Goal: Task Accomplishment & Management: Complete application form

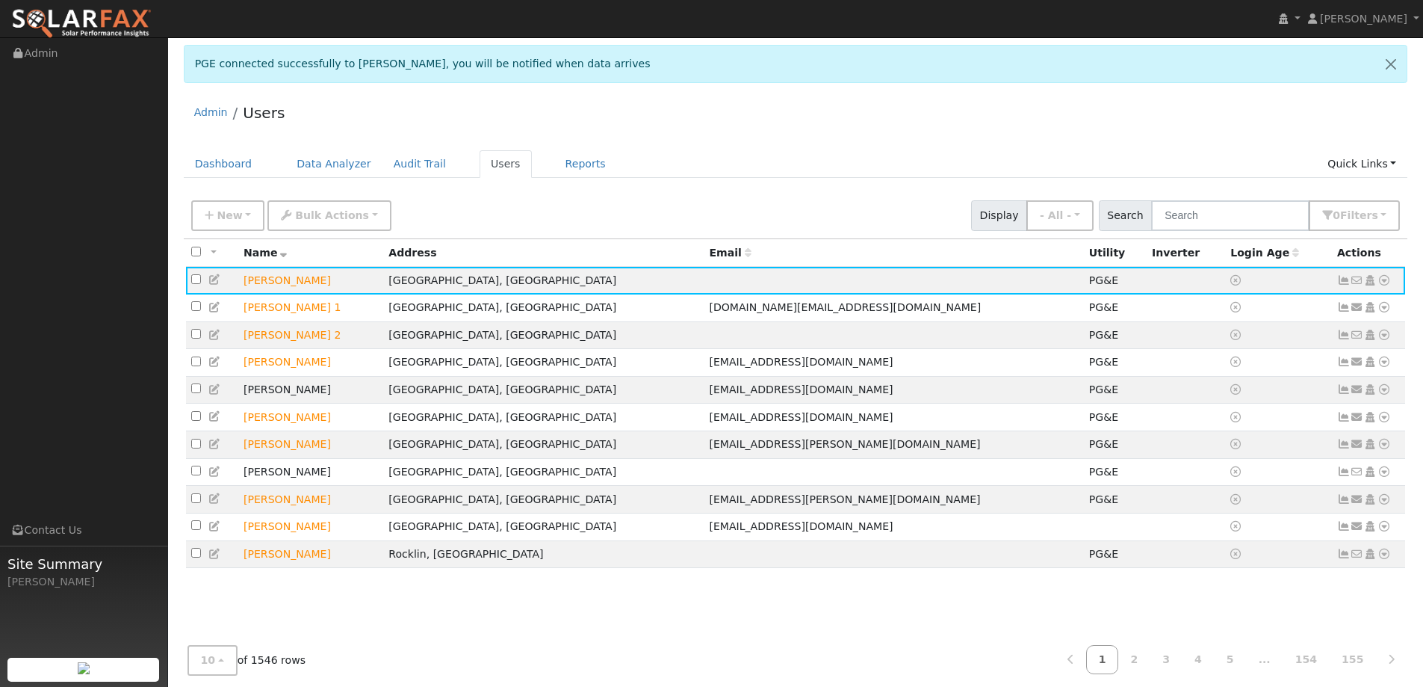
click at [1068, 128] on div "Admin Users" at bounding box center [796, 116] width 1225 height 46
click at [253, 166] on link "Dashboard" at bounding box center [224, 164] width 80 height 28
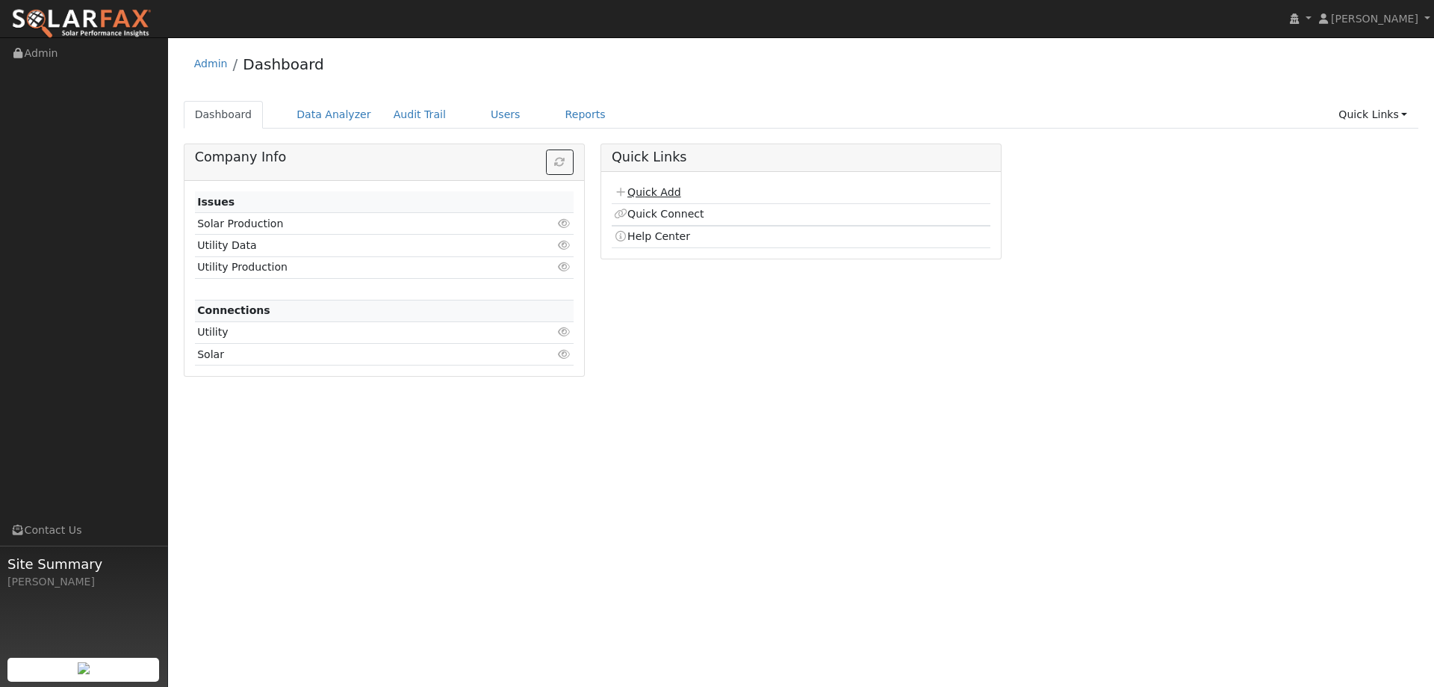
click at [654, 198] on link "Quick Add" at bounding box center [647, 192] width 66 height 12
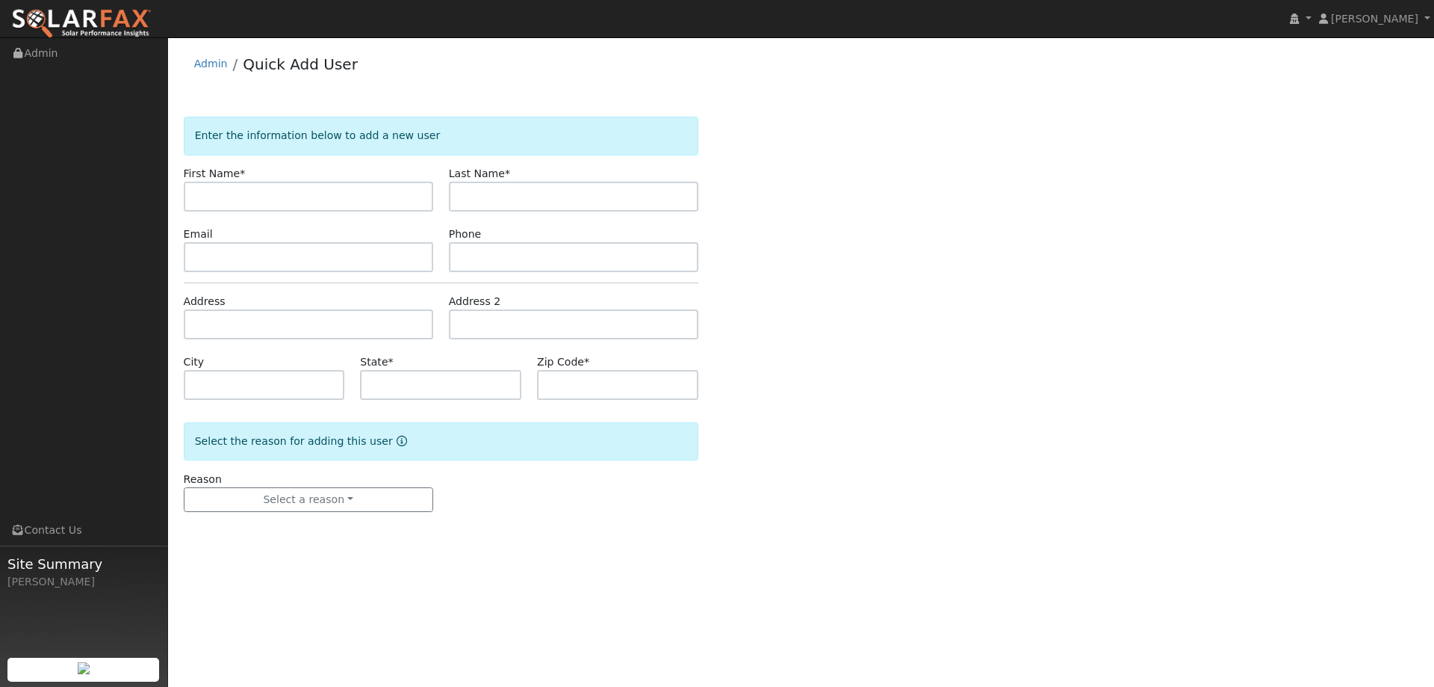
click at [415, 196] on input "text" at bounding box center [309, 197] width 250 height 30
type input "Mehdi"
click at [479, 194] on input "text" at bounding box center [574, 197] width 250 height 30
type input "Azadi"
click at [401, 264] on input "text" at bounding box center [309, 257] width 250 height 30
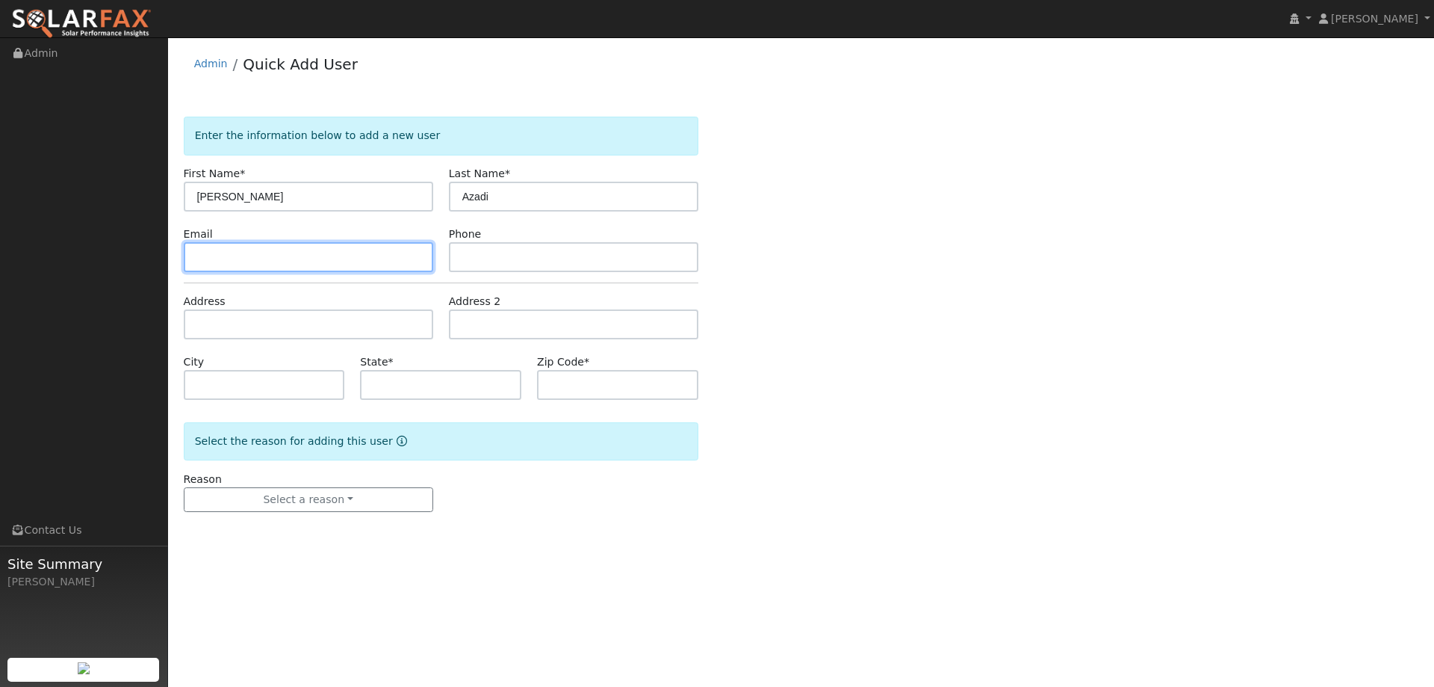
paste input "azadim@hotmail.com"
type input "azadim@hotmail.com"
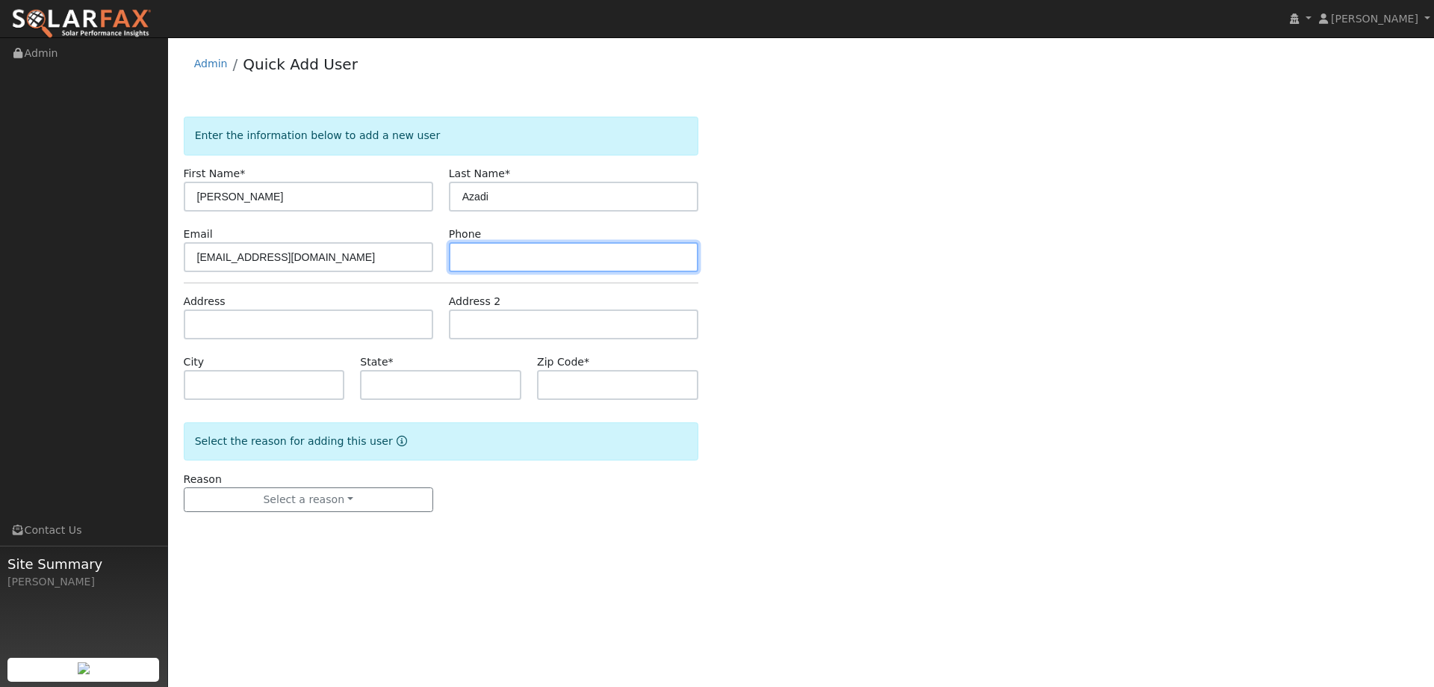
click at [527, 248] on input "text" at bounding box center [574, 257] width 250 height 30
paste input "(707) 688-6702"
type input "(707) 688-6702"
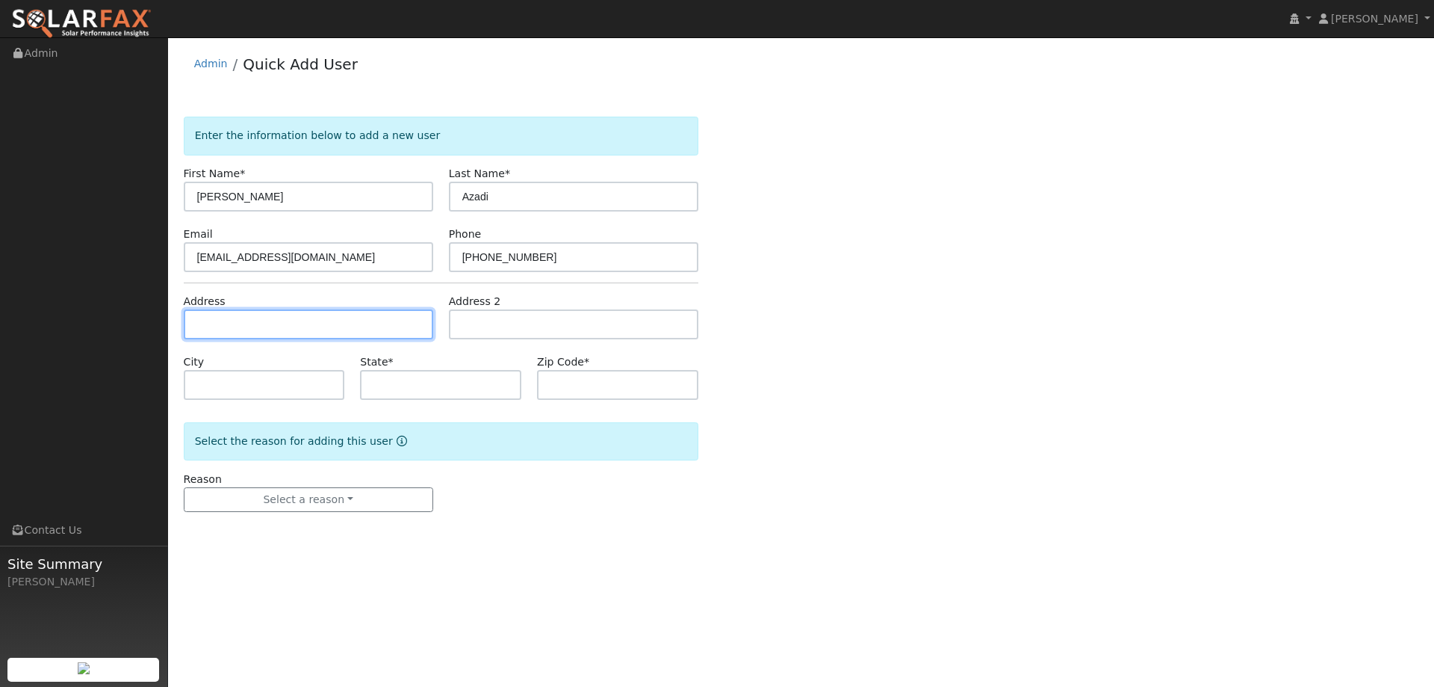
type input "v"
click at [315, 326] on input "v" at bounding box center [309, 324] width 250 height 30
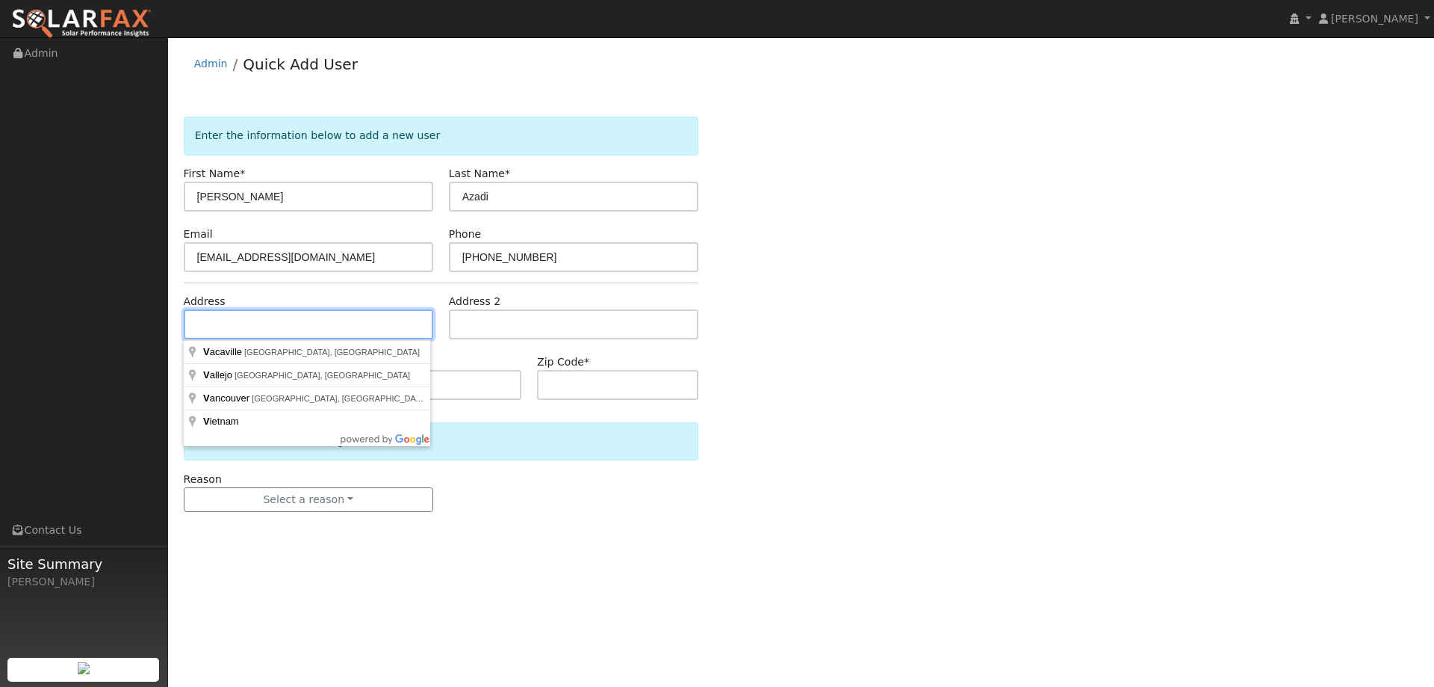
paste input "3166 Olymic Rd"
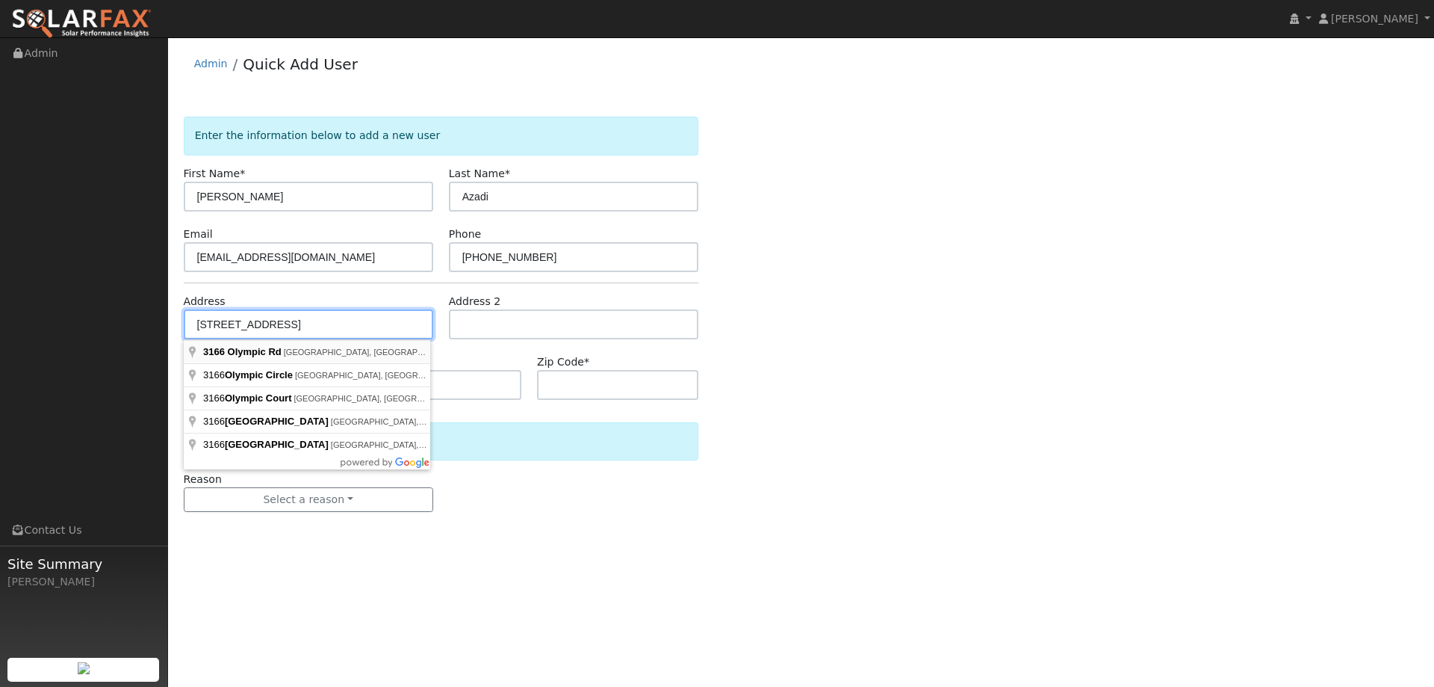
type input "3166 Olympic Road"
type input "Fairfield"
type input "CA"
type input "94534"
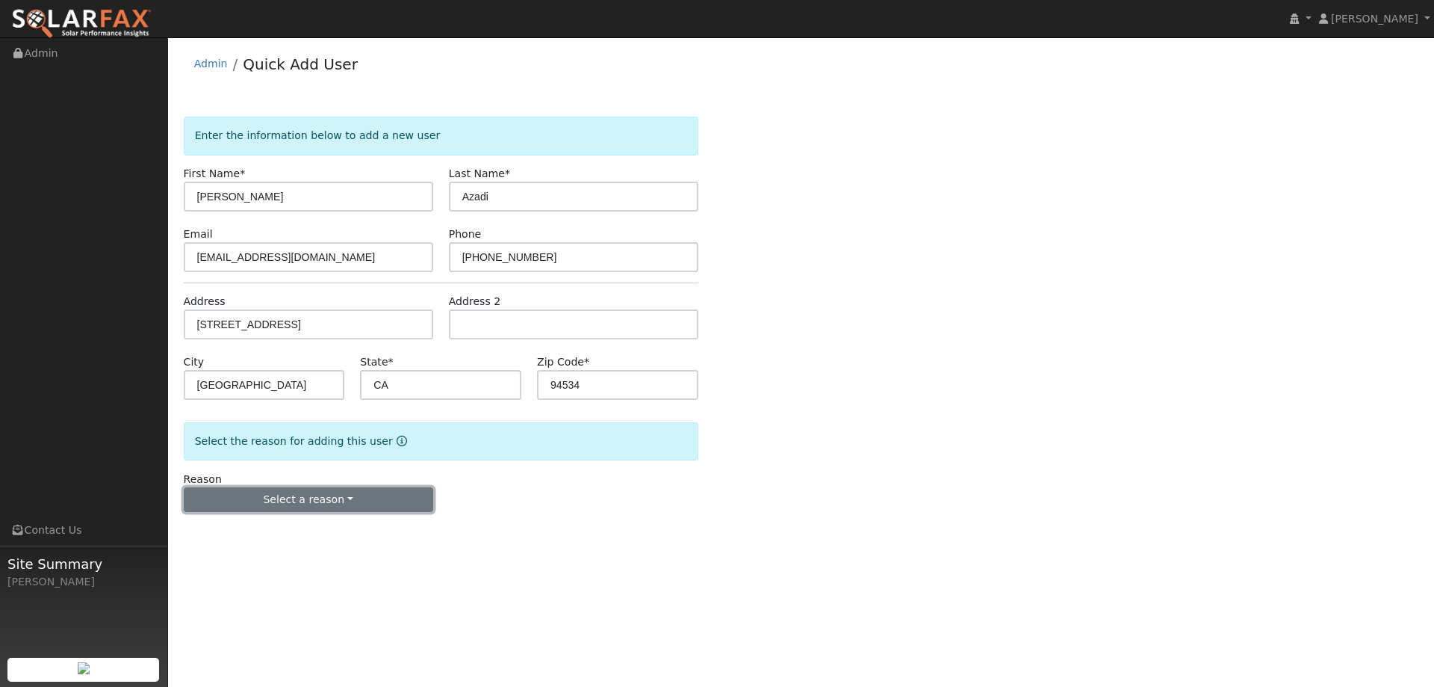
click at [254, 493] on button "Select a reason" at bounding box center [309, 499] width 250 height 25
click at [249, 523] on link "New lead" at bounding box center [267, 530] width 165 height 21
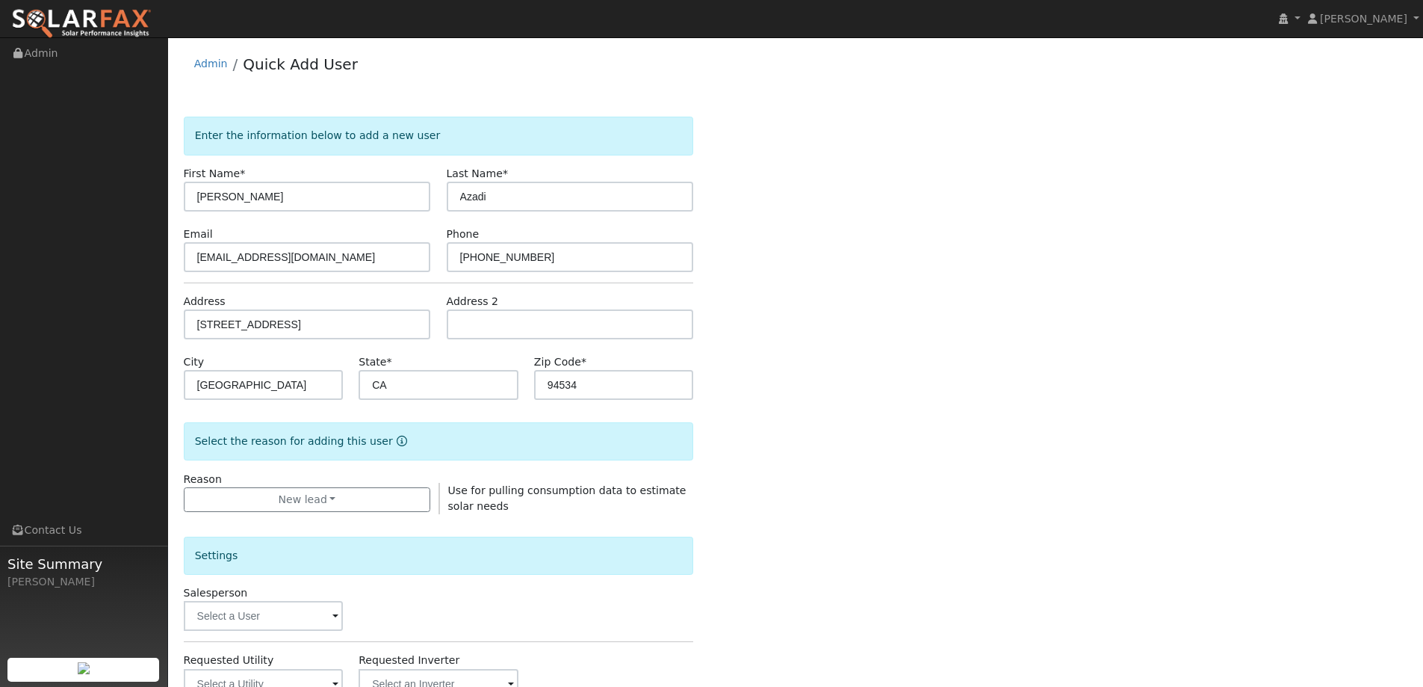
scroll to position [224, 0]
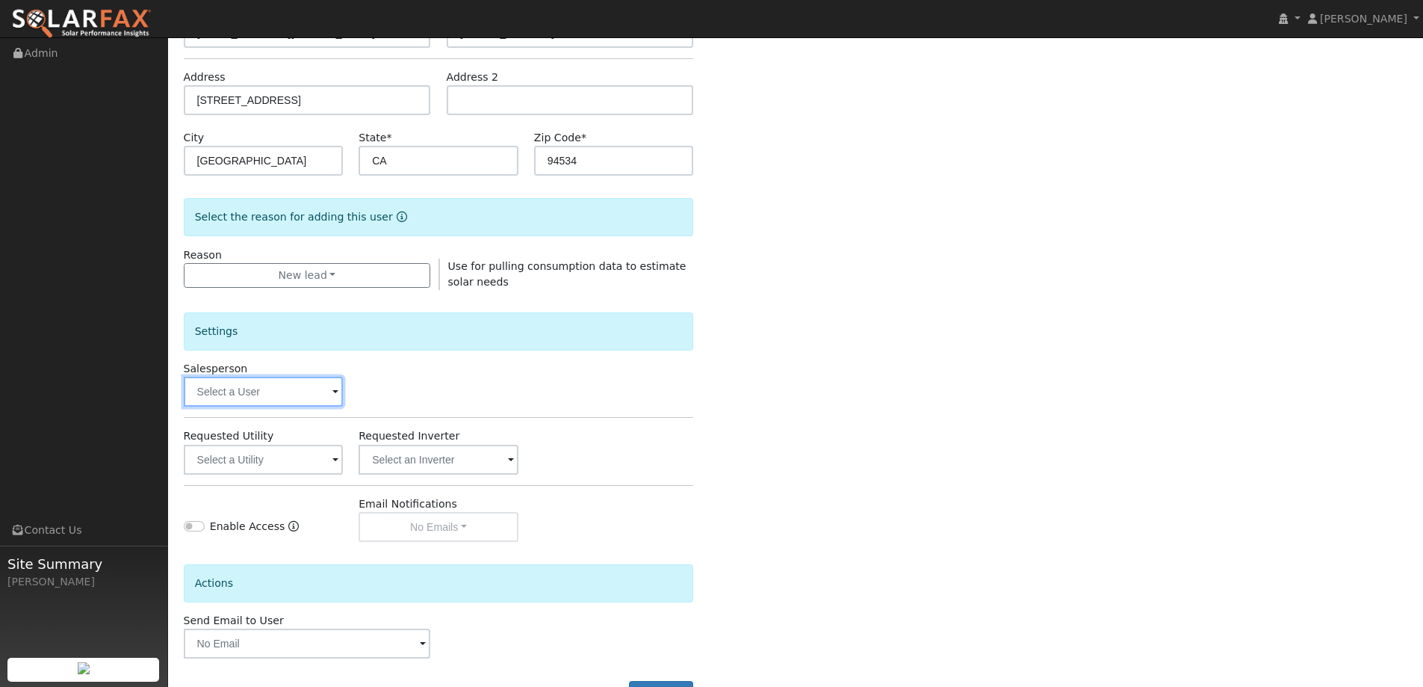
click at [279, 397] on input "text" at bounding box center [264, 392] width 160 height 30
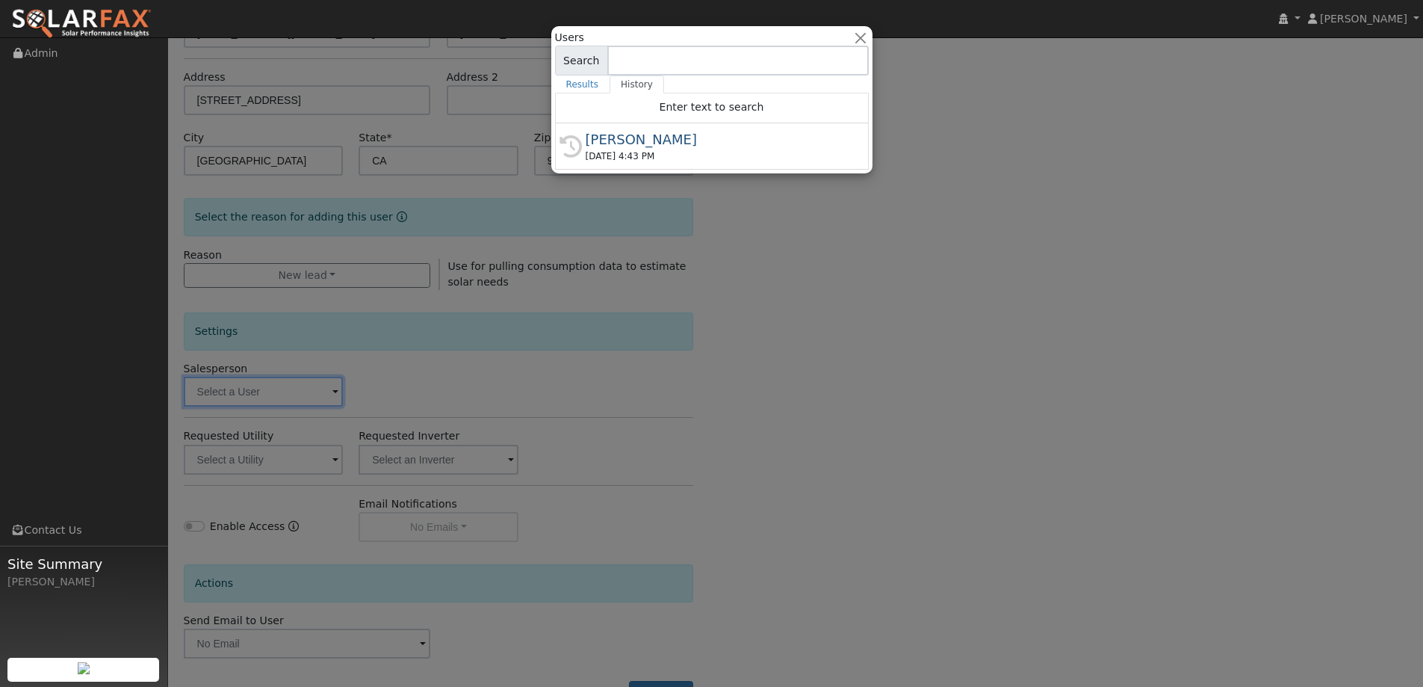
click at [623, 58] on input at bounding box center [737, 61] width 261 height 30
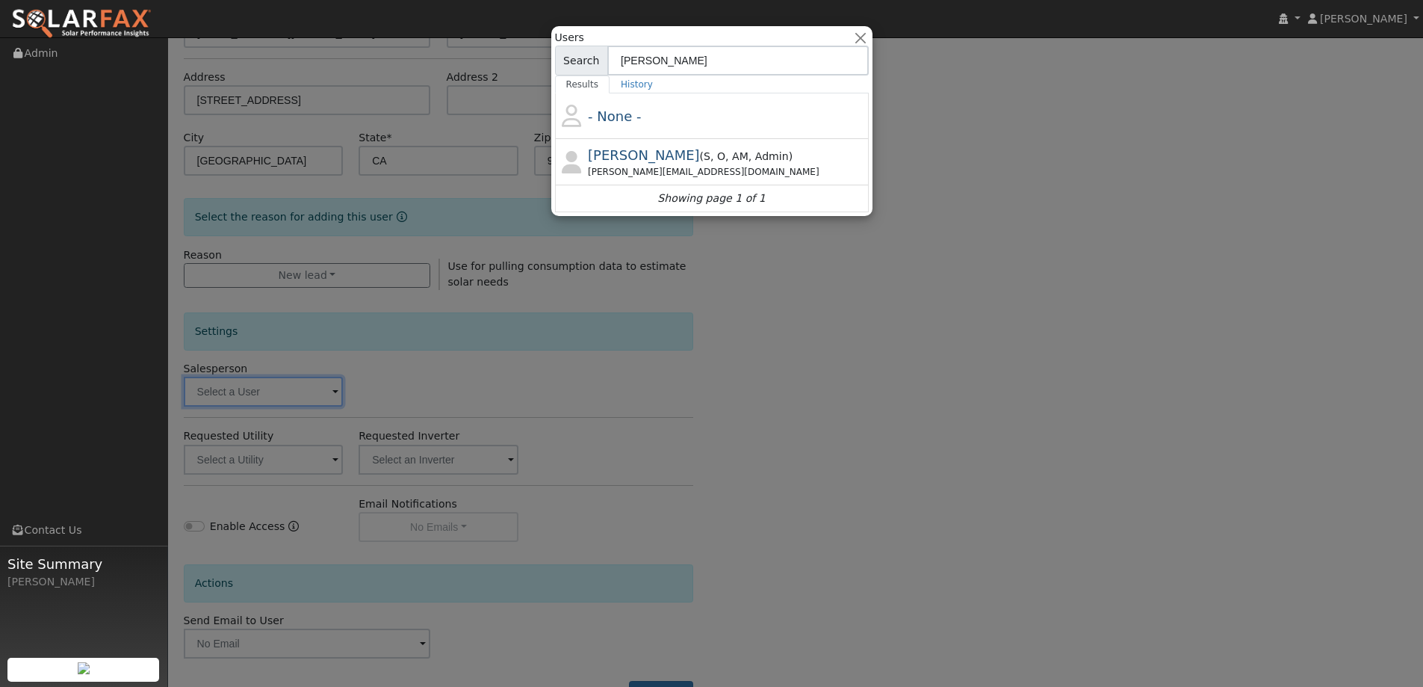
type input "Ian"
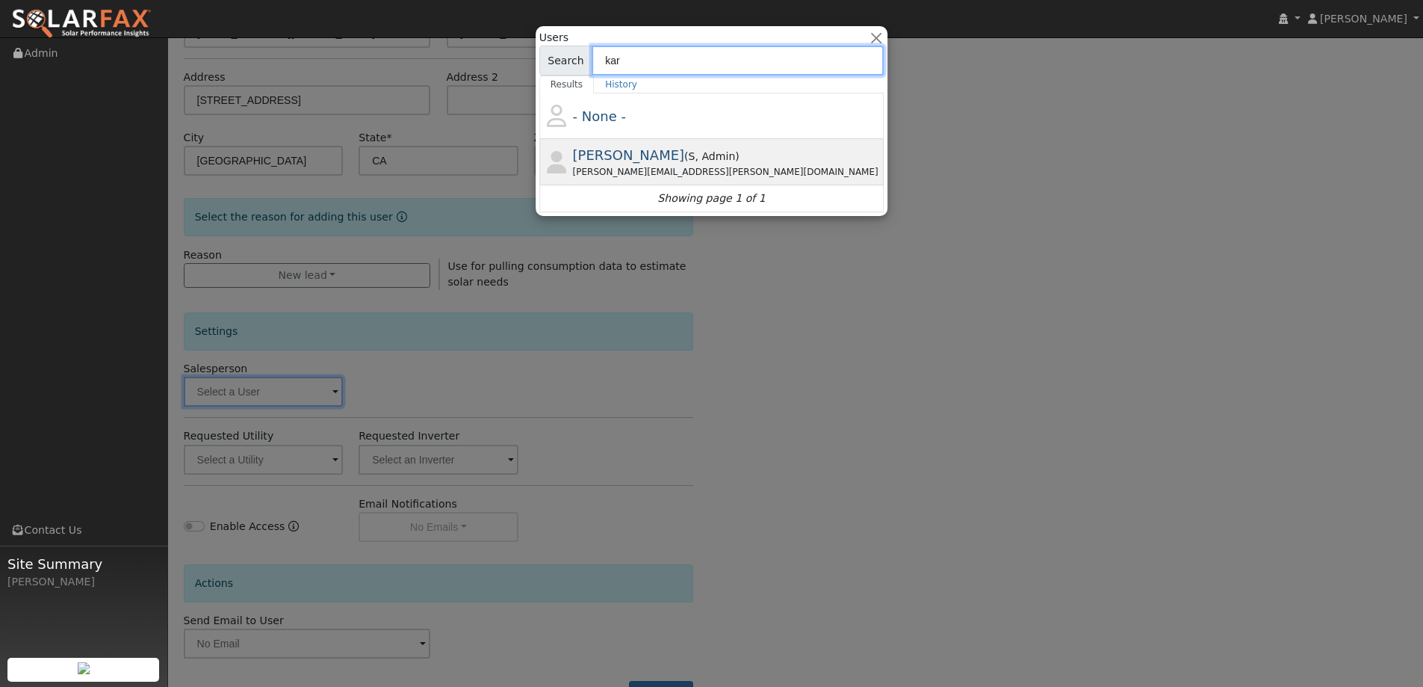
type input "kar"
click at [696, 152] on span ", Admin" at bounding box center [716, 156] width 40 height 12
type input "Paul Karst"
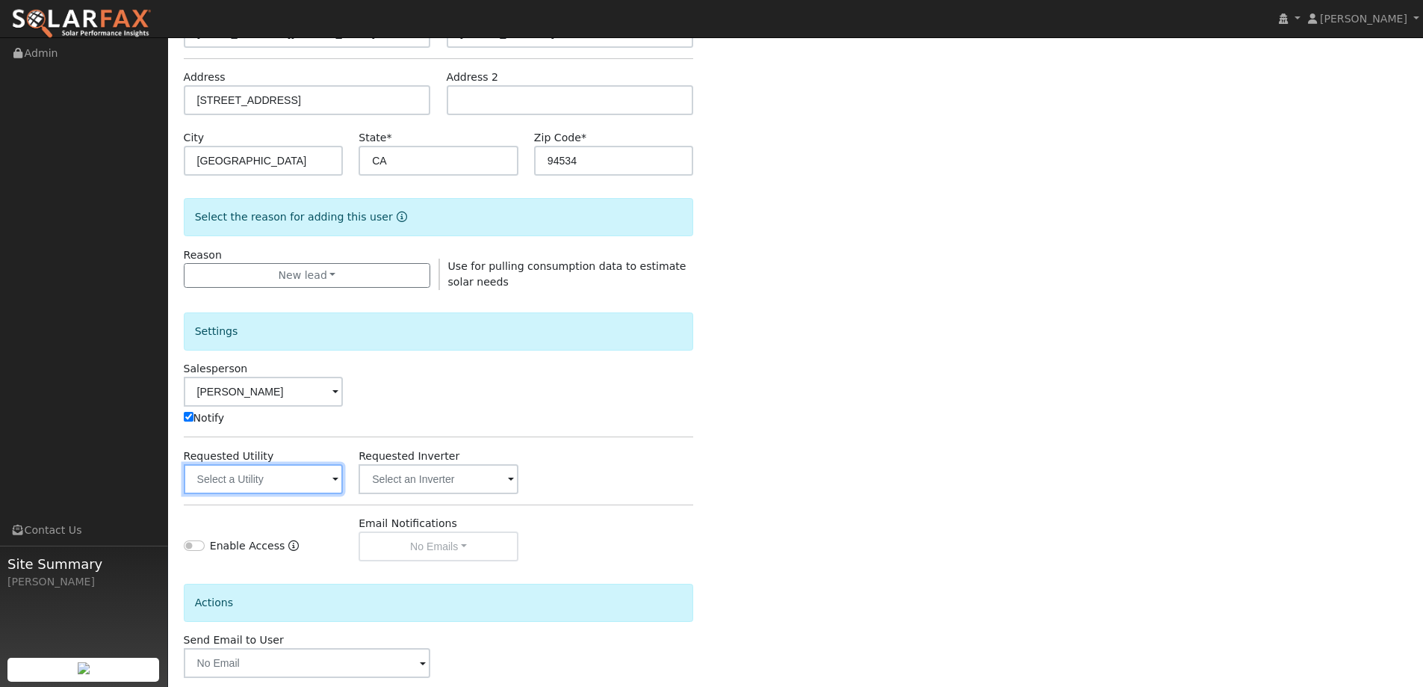
click at [267, 474] on input "text" at bounding box center [264, 479] width 160 height 30
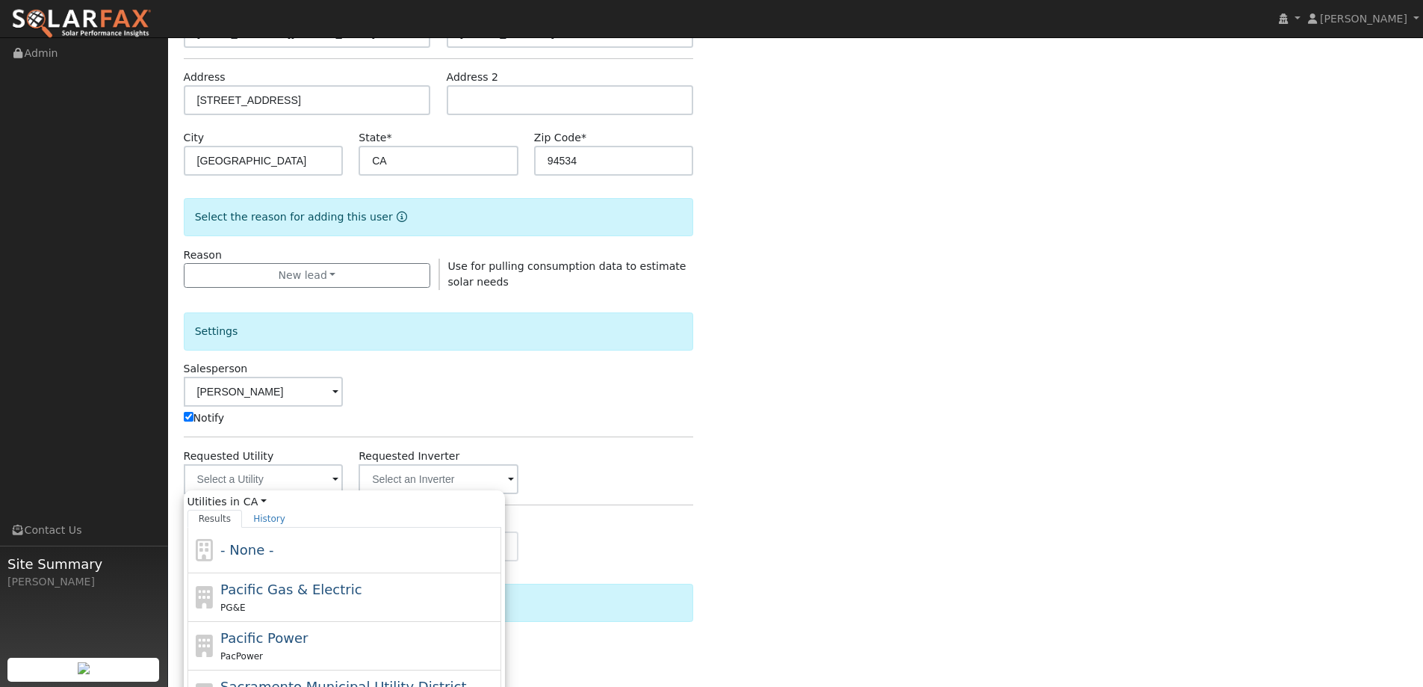
drag, startPoint x: 296, startPoint y: 595, endPoint x: 326, endPoint y: 572, distance: 38.4
click at [297, 592] on span "Pacific Gas & Electric" at bounding box center [290, 589] width 141 height 16
type input "Pacific Gas & Electric"
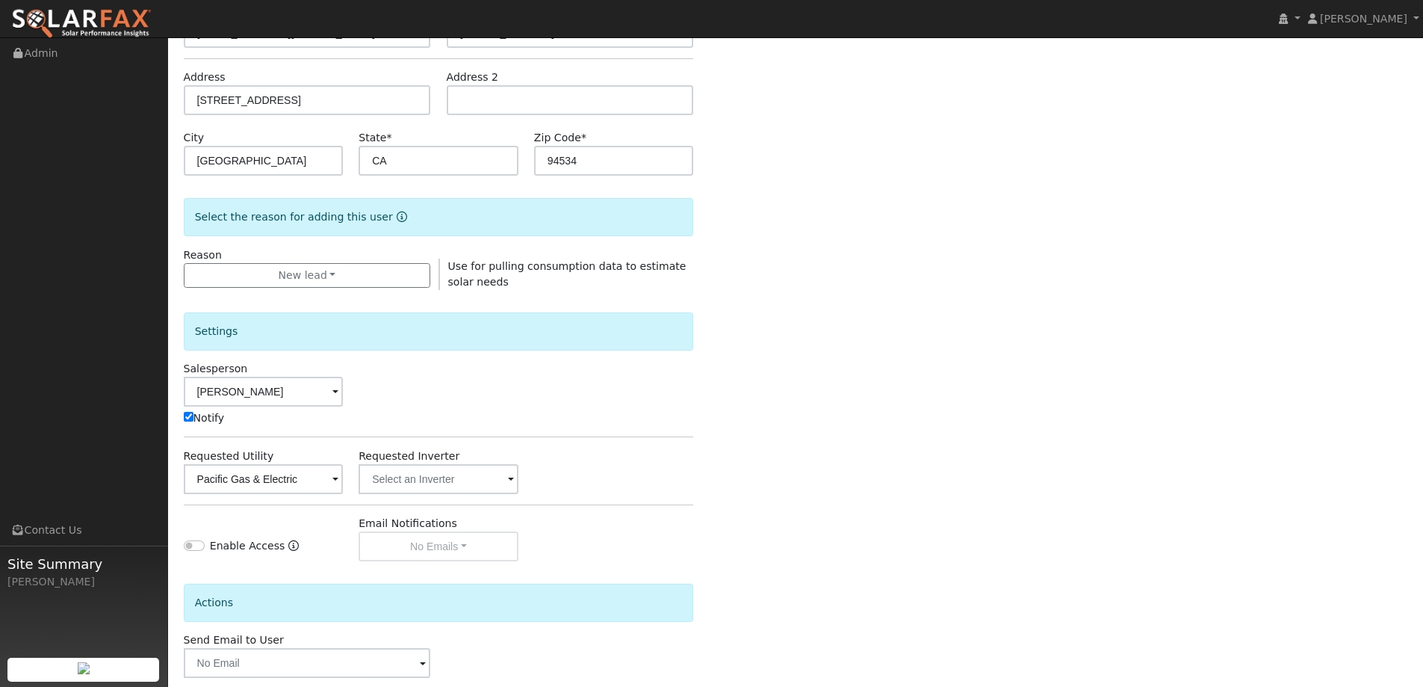
scroll to position [300, 0]
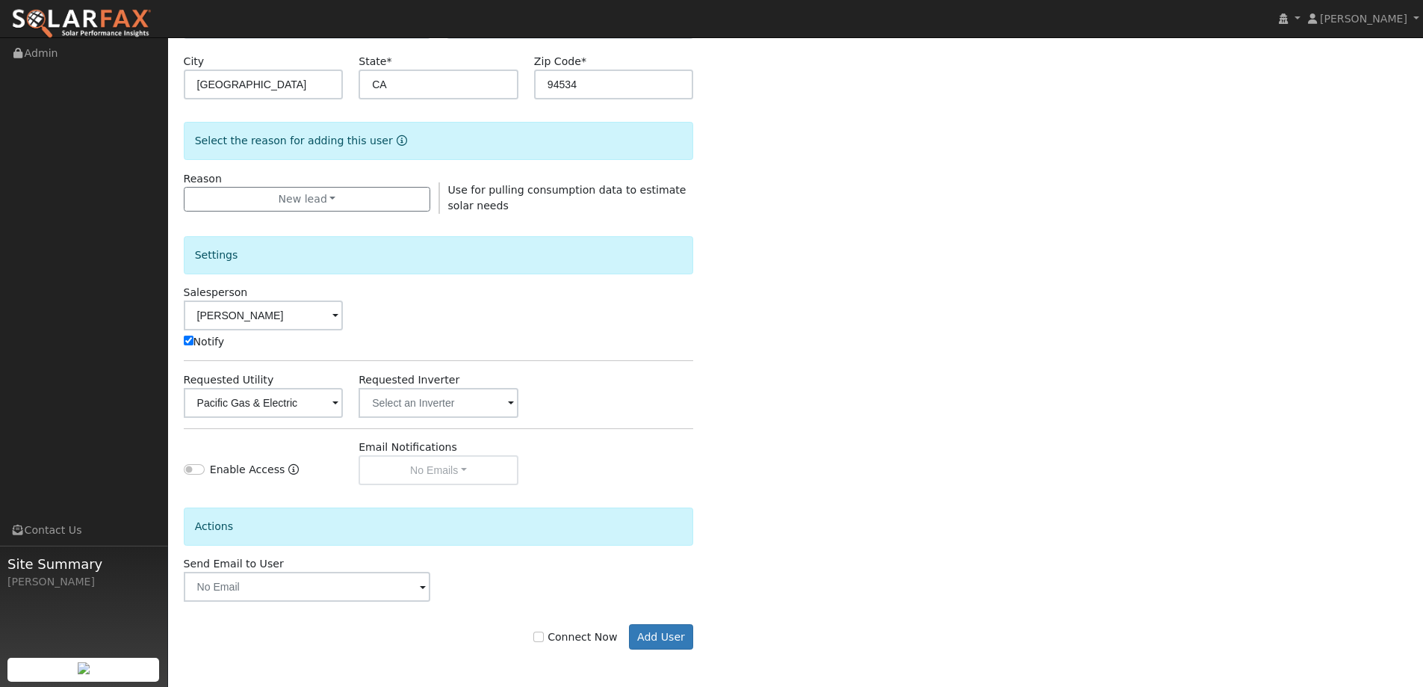
click at [577, 640] on label "Connect Now" at bounding box center [575, 637] width 84 height 16
click at [544, 640] on input "Connect Now" at bounding box center [538, 636] width 10 height 10
checkbox input "true"
click at [675, 640] on button "Add User" at bounding box center [661, 636] width 65 height 25
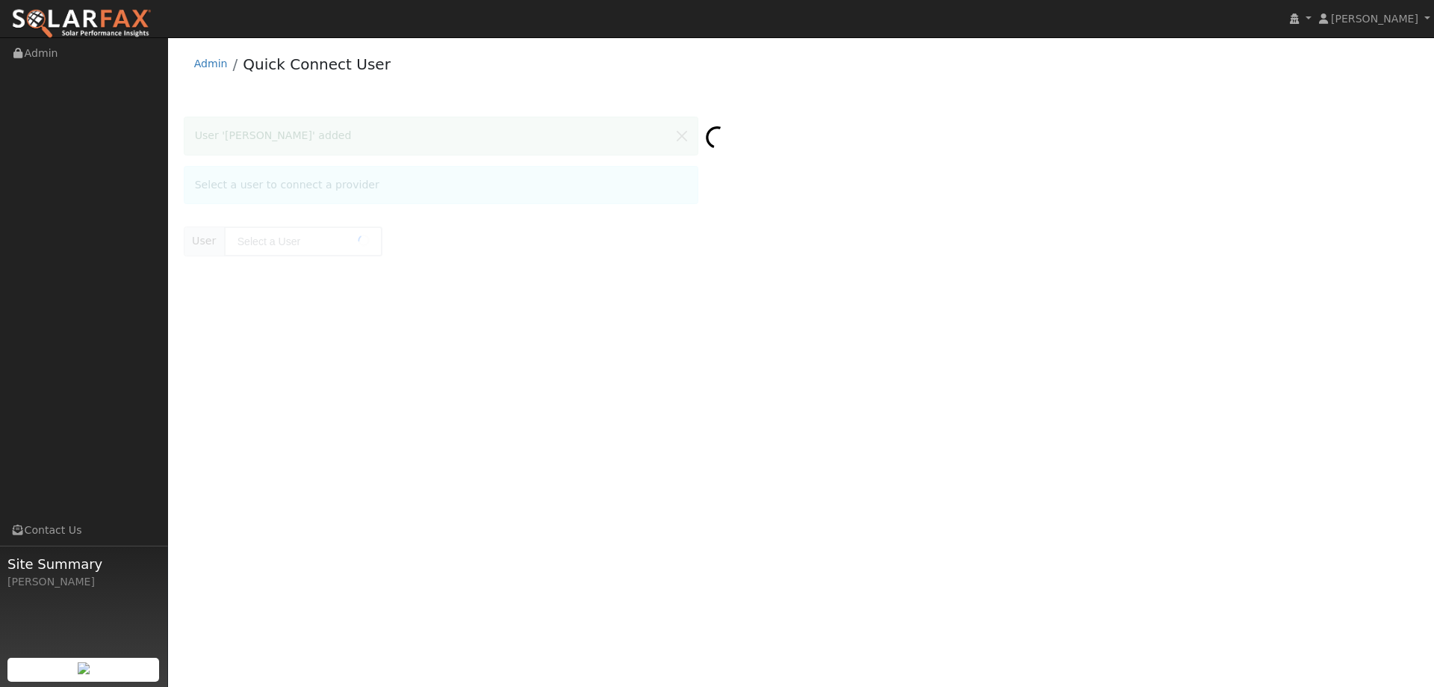
type input "[PERSON_NAME]"
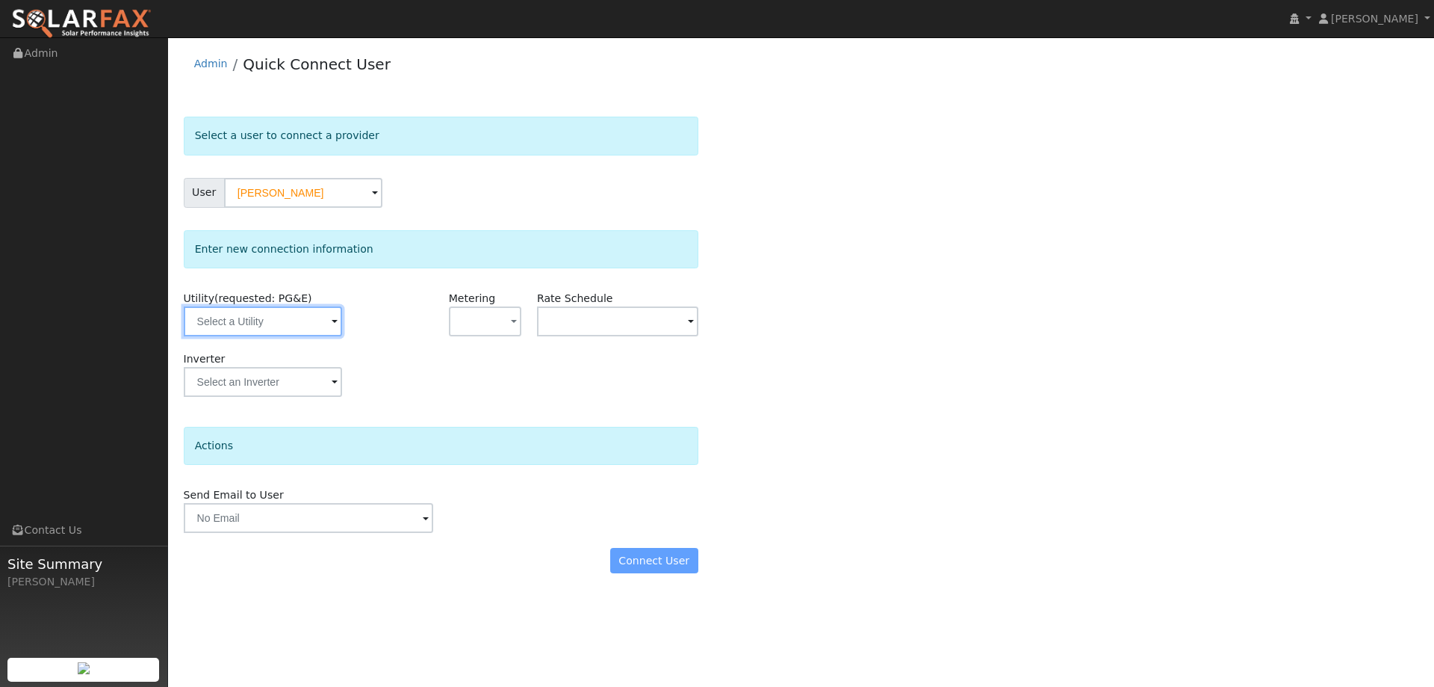
click at [303, 306] on input "text" at bounding box center [263, 321] width 158 height 30
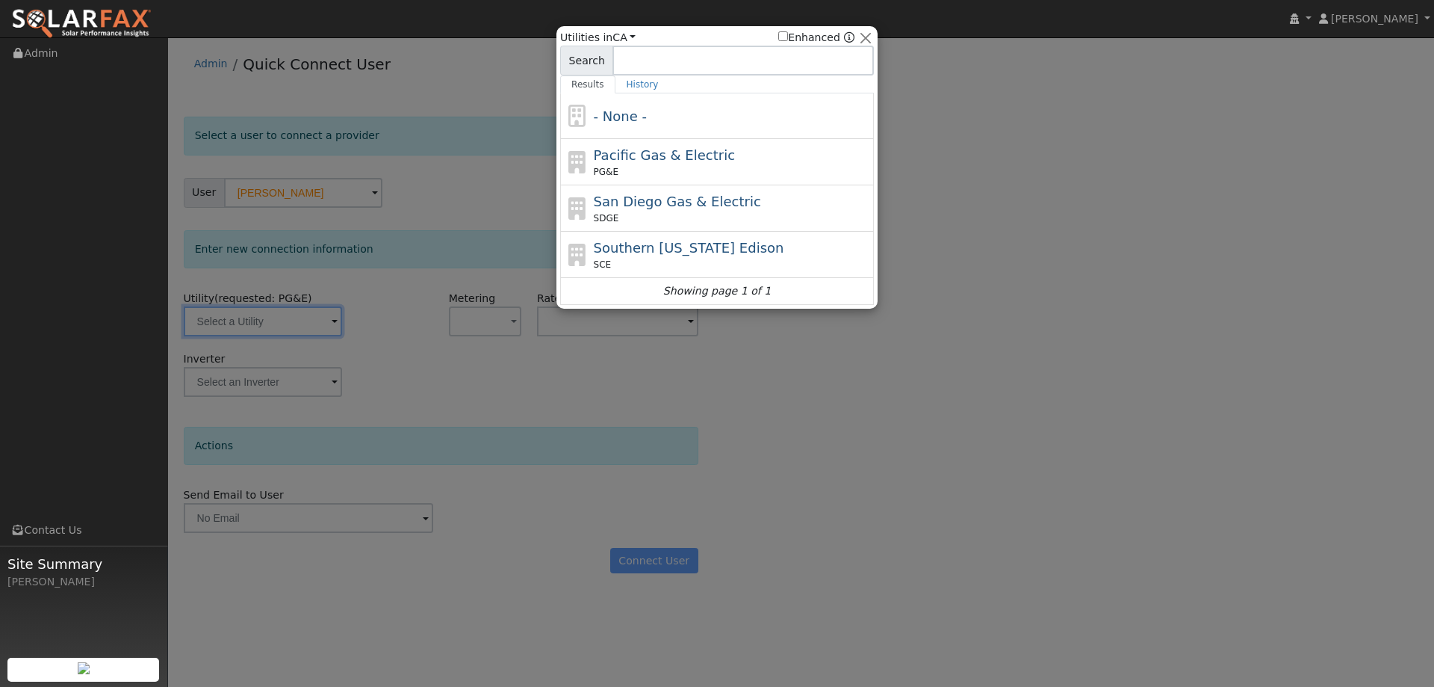
click at [303, 321] on div at bounding box center [717, 343] width 1434 height 687
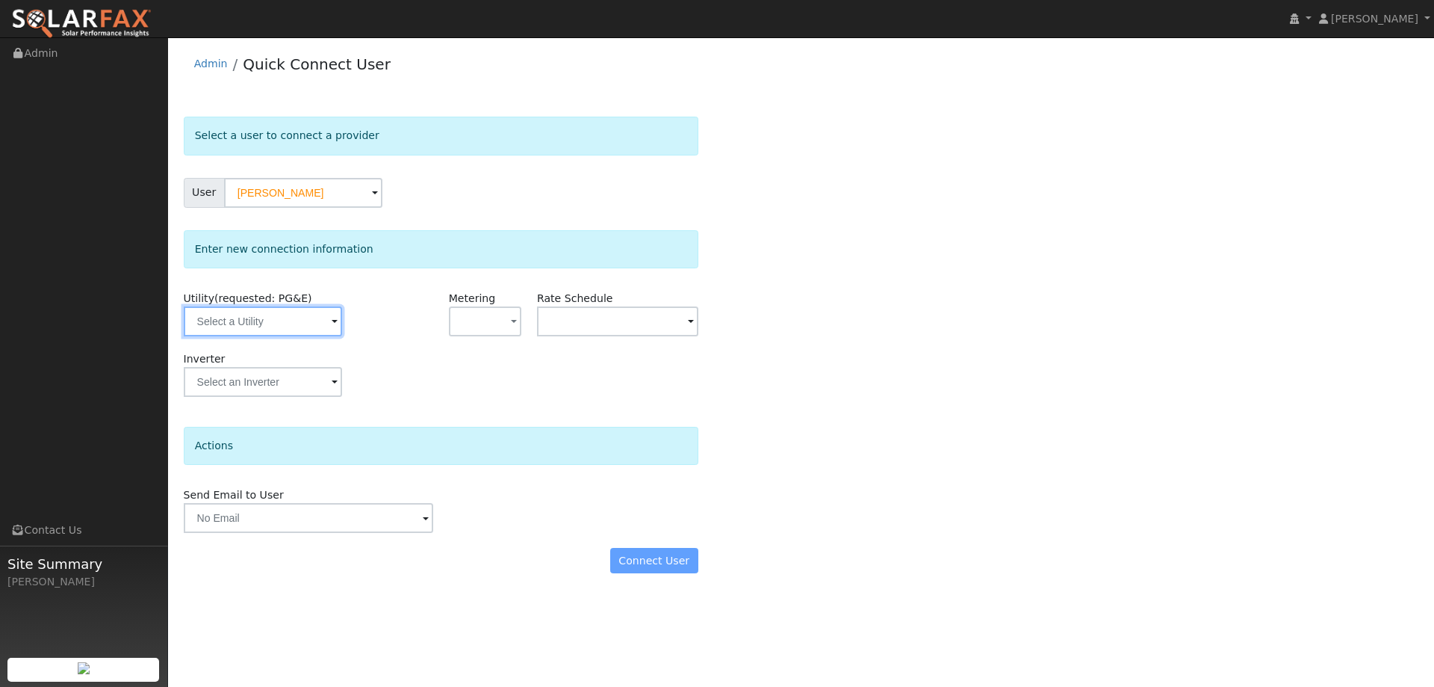
drag, startPoint x: 323, startPoint y: 325, endPoint x: 392, endPoint y: 264, distance: 91.6
click at [324, 325] on input "text" at bounding box center [263, 321] width 158 height 30
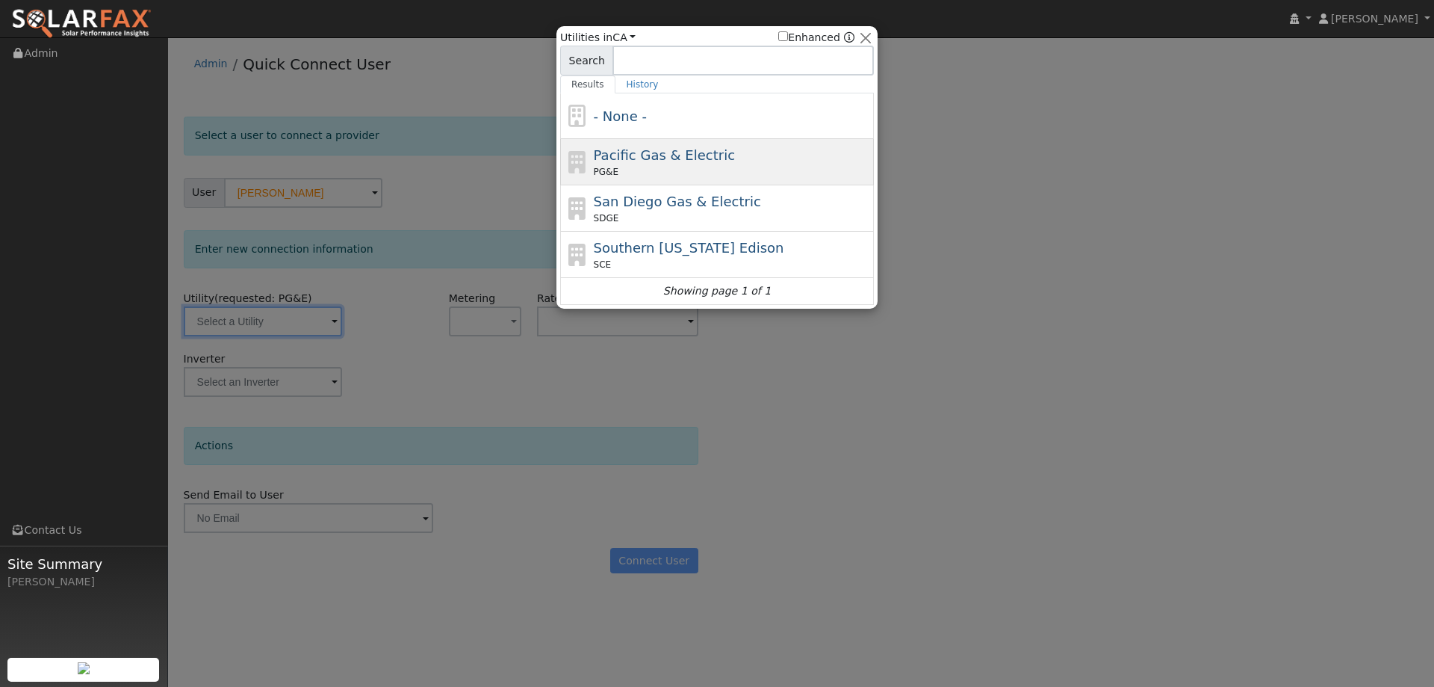
click at [643, 158] on span "Pacific Gas & Electric" at bounding box center [664, 155] width 141 height 16
type input "PG&E"
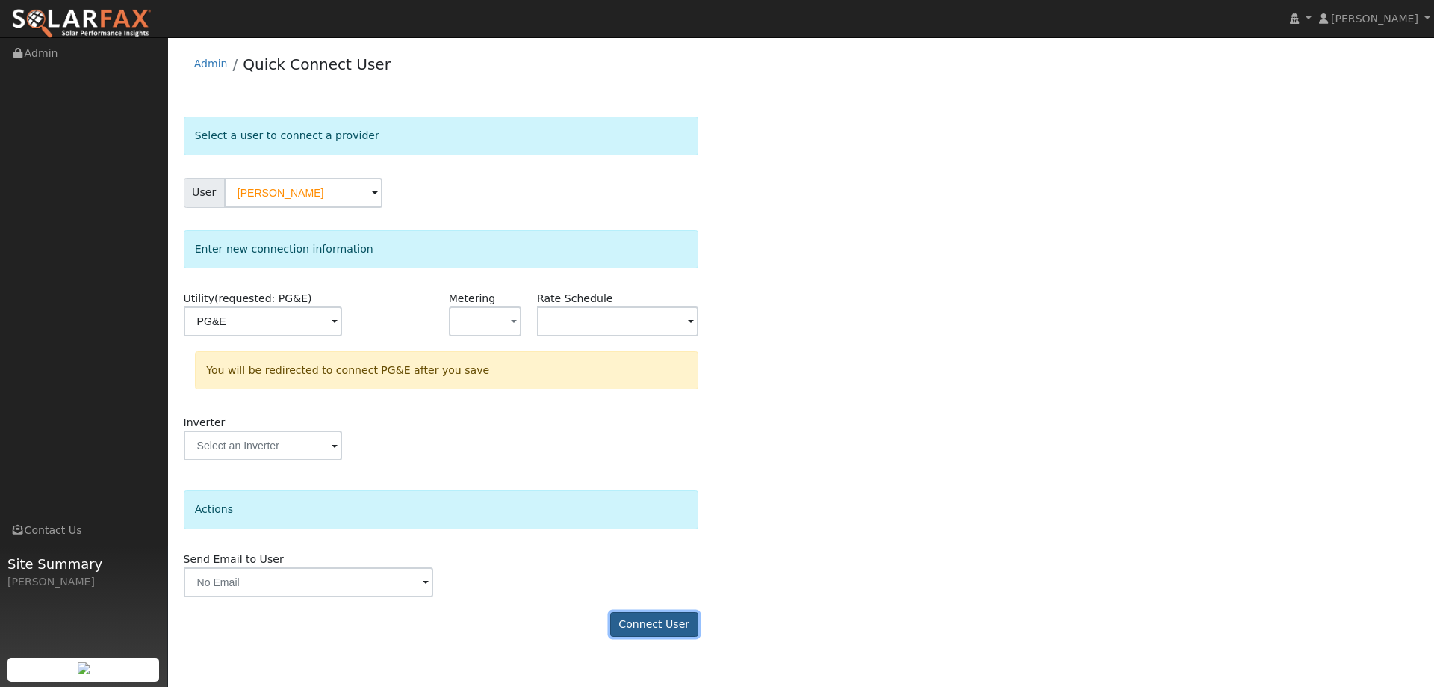
click at [678, 624] on button "Connect User" at bounding box center [654, 624] width 88 height 25
